Goal: Task Accomplishment & Management: Manage account settings

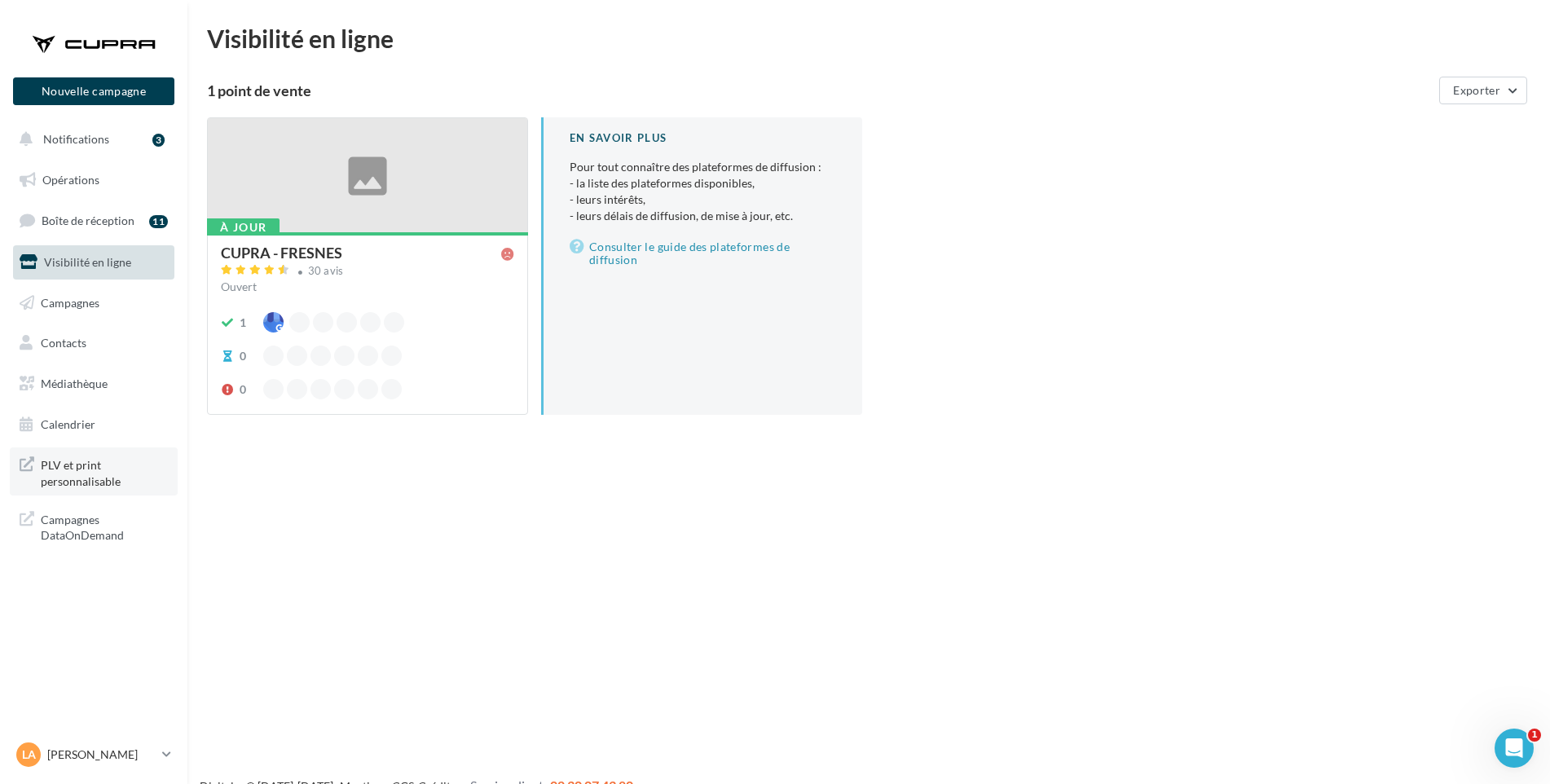
click at [71, 466] on span "PLV et print personnalisable" at bounding box center [104, 471] width 127 height 35
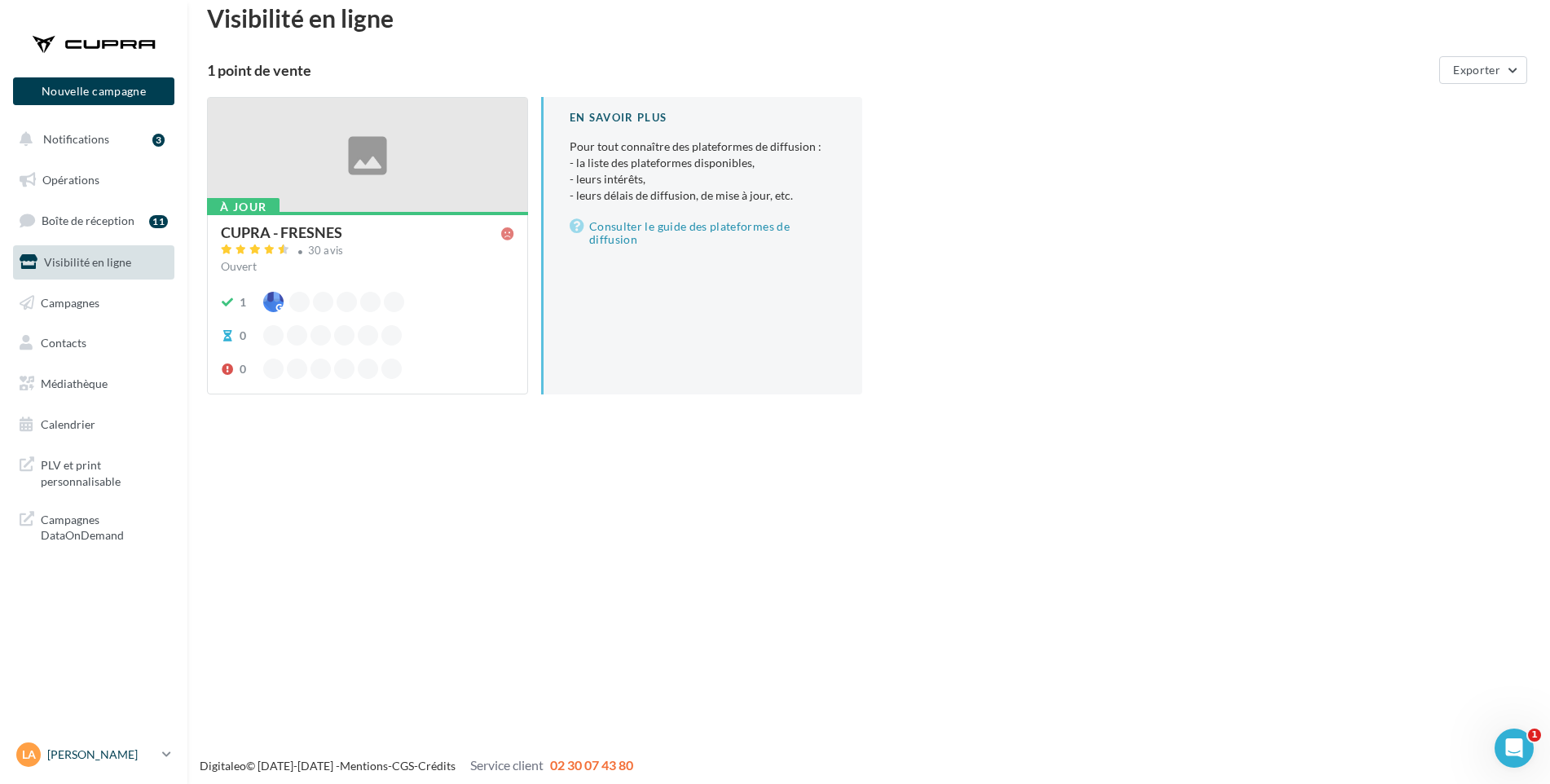
scroll to position [26, 0]
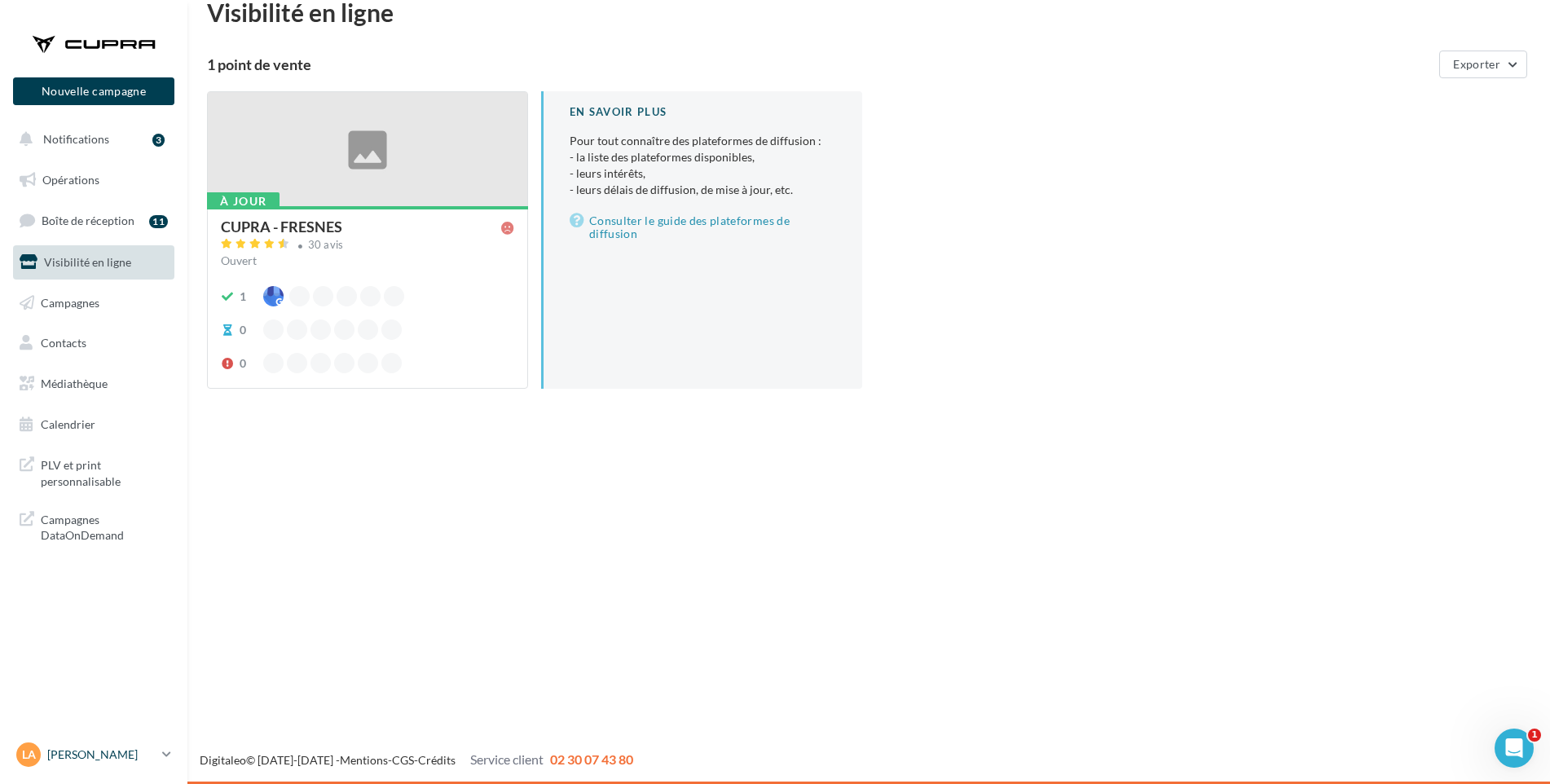
click at [43, 766] on div "LA [PERSON_NAME] cupra_fresnes" at bounding box center [86, 754] width 140 height 25
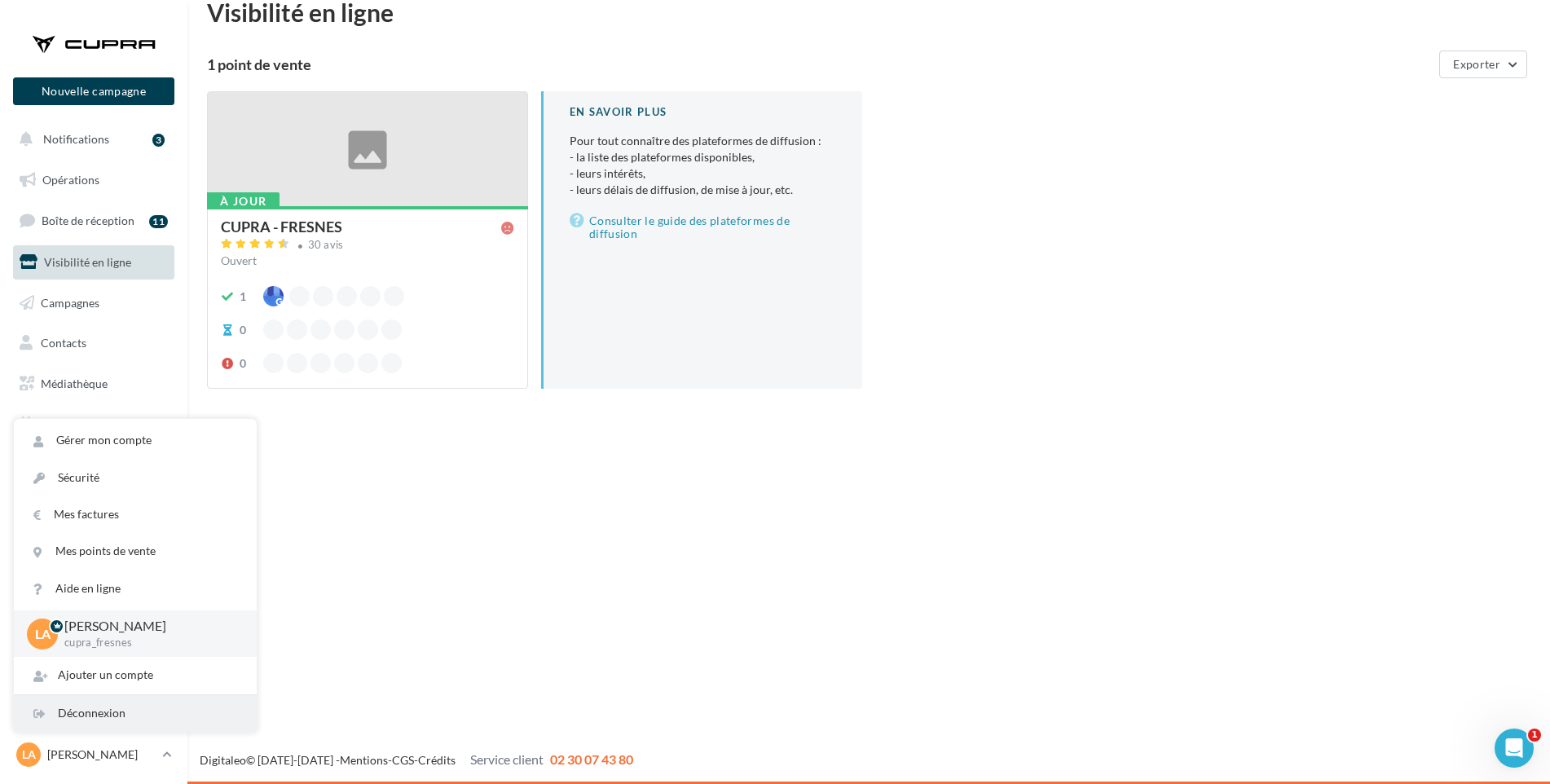
click at [121, 716] on div "Déconnexion" at bounding box center [135, 714] width 243 height 37
